Goal: Find specific page/section: Find specific page/section

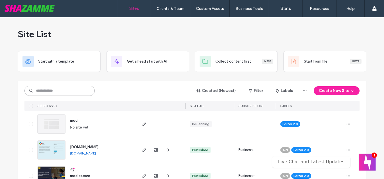
click at [67, 91] on input at bounding box center [59, 90] width 70 height 10
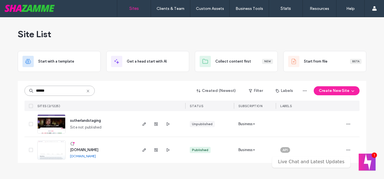
type input "******"
click at [98, 152] on span "[DOMAIN_NAME]" at bounding box center [84, 149] width 28 height 4
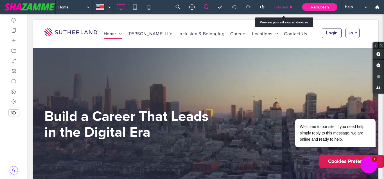
click at [283, 7] on span "Preview" at bounding box center [281, 7] width 14 height 5
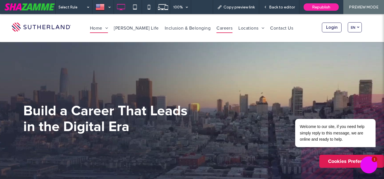
click at [221, 28] on span "Careers" at bounding box center [225, 28] width 16 height 10
click at [370, 107] on div "Welcome to our site, if you need help simply reply to this message, we are onli…" at bounding box center [328, 127] width 95 height 45
click at [370, 108] on icon "Chat attention grabber" at bounding box center [372, 110] width 5 height 5
